Goal: Navigation & Orientation: Find specific page/section

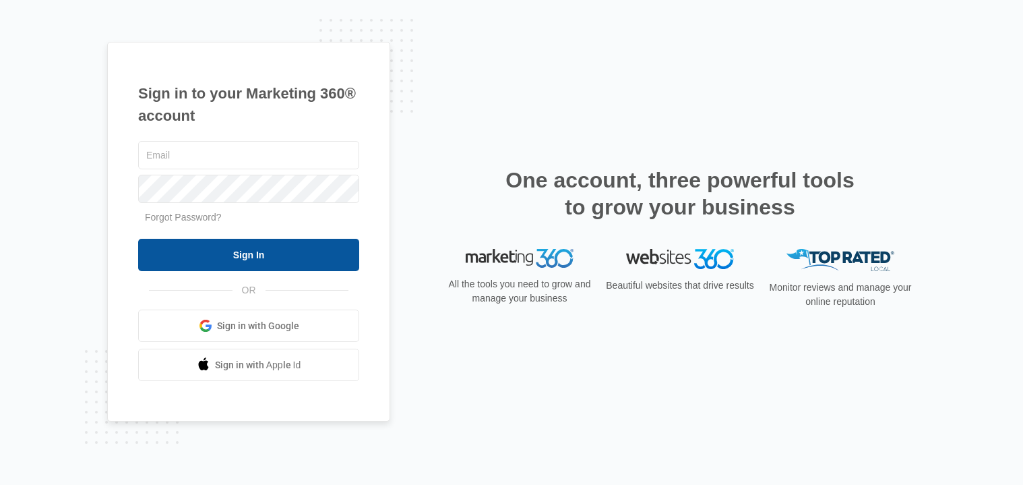
type input "[EMAIL_ADDRESS][DOMAIN_NAME]"
click at [224, 259] on input "Sign In" at bounding box center [248, 255] width 221 height 32
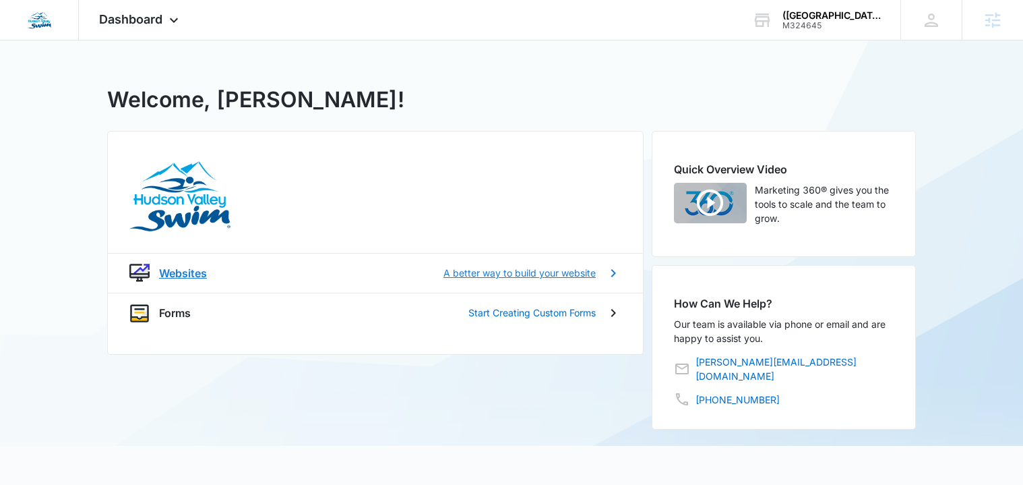
click at [578, 271] on p "A better way to build your website" at bounding box center [519, 273] width 152 height 14
